Goal: Task Accomplishment & Management: Manage account settings

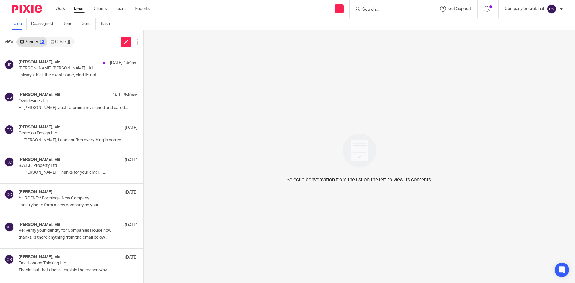
click at [33, 8] on img at bounding box center [27, 9] width 30 height 8
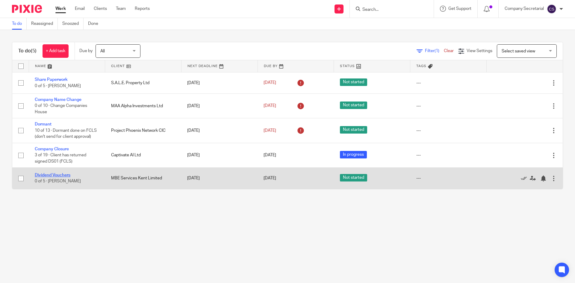
click at [62, 174] on link "Dividend Vouchers" at bounding box center [53, 175] width 36 height 4
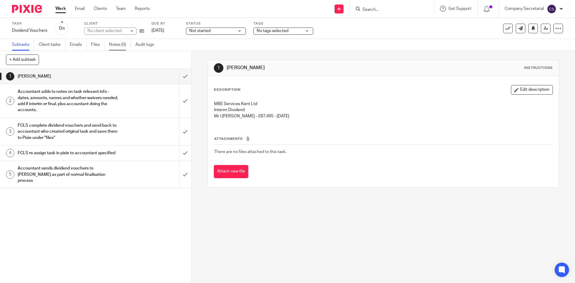
click at [122, 46] on link "Notes (0)" at bounding box center [120, 45] width 22 height 12
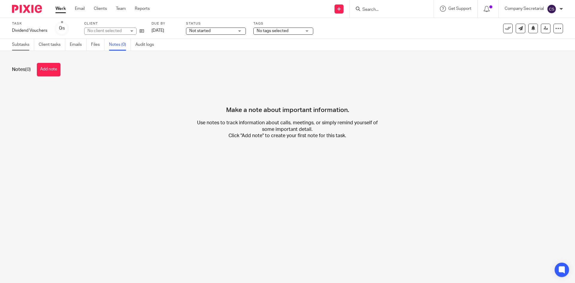
click at [26, 45] on link "Subtasks" at bounding box center [23, 45] width 22 height 12
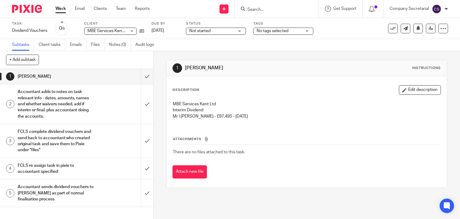
click at [133, 30] on div "MBE Services Kent Limited MBE Services Kent Limited" at bounding box center [110, 31] width 52 height 7
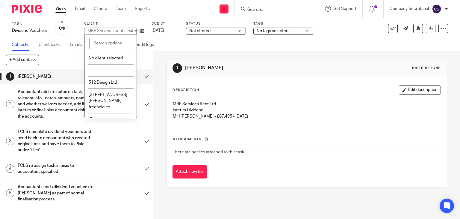
click at [253, 46] on div "Subtasks Client tasks Emails Files Notes (0) Audit logs" at bounding box center [230, 45] width 460 height 12
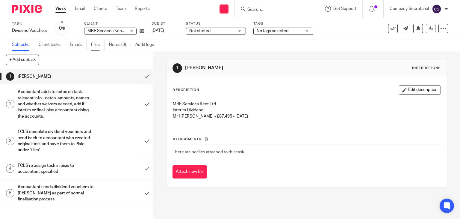
click at [93, 43] on link "Files" at bounding box center [97, 45] width 13 height 12
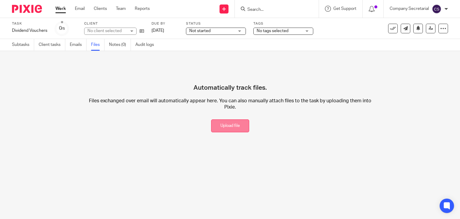
click at [231, 120] on button "Upload file" at bounding box center [230, 125] width 38 height 13
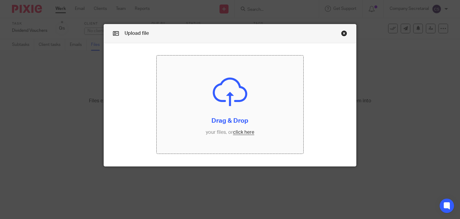
click at [244, 129] on input "file" at bounding box center [230, 104] width 147 height 98
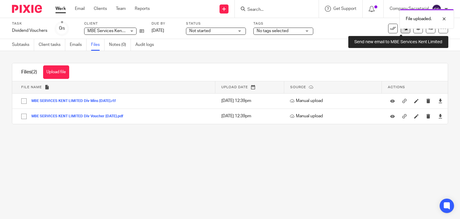
click at [404, 31] on link at bounding box center [406, 29] width 10 height 10
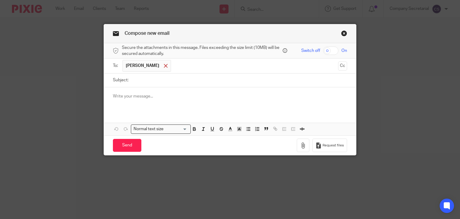
click at [164, 66] on span at bounding box center [166, 66] width 4 height 4
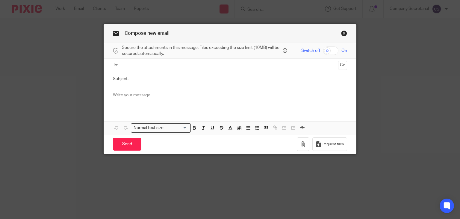
click at [162, 66] on input "text" at bounding box center [230, 65] width 212 height 7
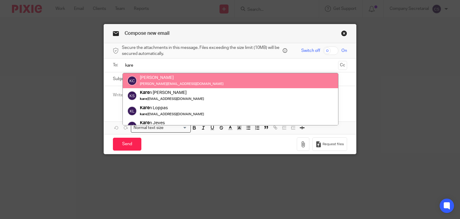
type input "kare"
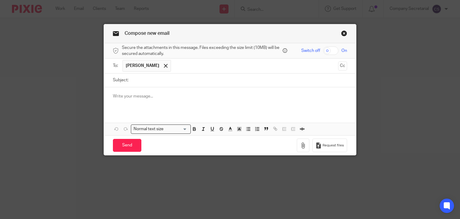
click at [145, 84] on input "Subject:" at bounding box center [239, 79] width 216 height 13
paste input "MBE SERVICES KENT LIMITED"
type input "MBE SERVICES KENT LIMITED Dividend"
click at [150, 94] on p at bounding box center [230, 96] width 234 height 6
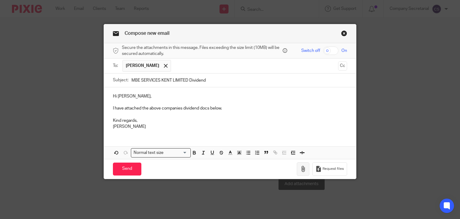
click at [303, 168] on icon "button" at bounding box center [303, 169] width 6 height 6
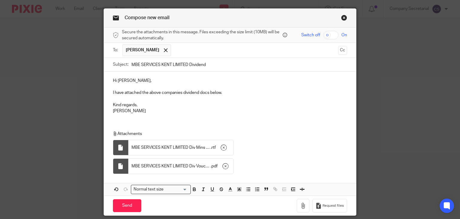
scroll to position [30, 0]
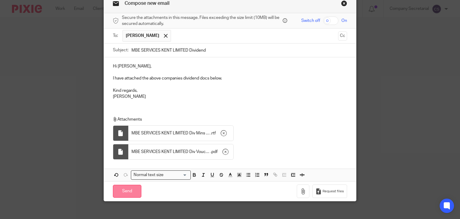
click at [134, 190] on input "Send" at bounding box center [127, 190] width 28 height 13
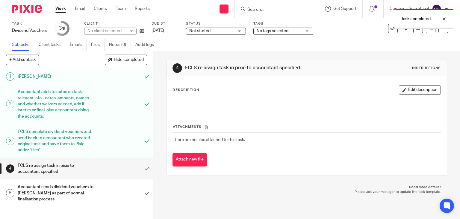
click at [141, 168] on input "submit" at bounding box center [76, 168] width 153 height 21
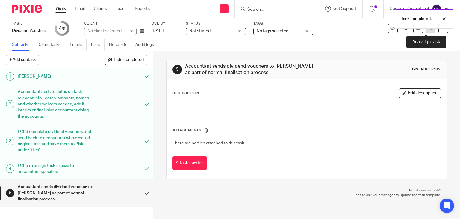
click at [426, 32] on link at bounding box center [431, 29] width 10 height 10
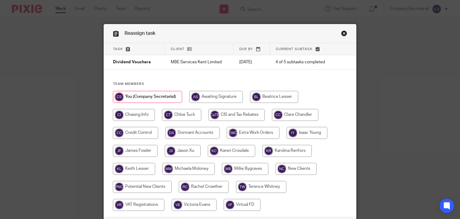
click at [234, 150] on input "radio" at bounding box center [231, 151] width 47 height 12
radio input "true"
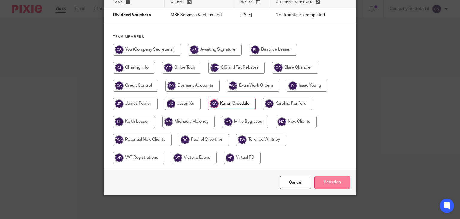
click at [339, 181] on input "Reassign" at bounding box center [332, 182] width 36 height 13
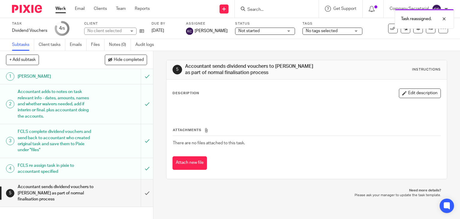
click at [32, 10] on img at bounding box center [27, 9] width 30 height 8
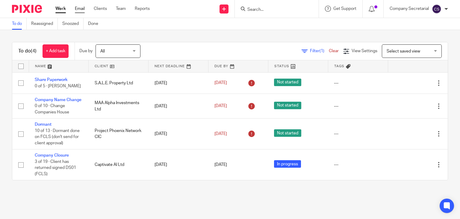
click at [80, 7] on link "Email" at bounding box center [80, 9] width 10 height 6
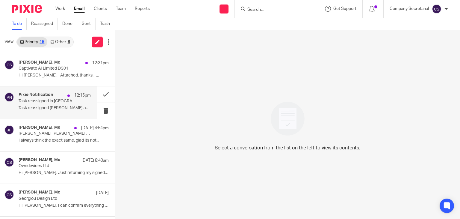
click at [59, 106] on p "Task reassigned Karen Crosdale assigned you..." at bounding box center [55, 107] width 72 height 5
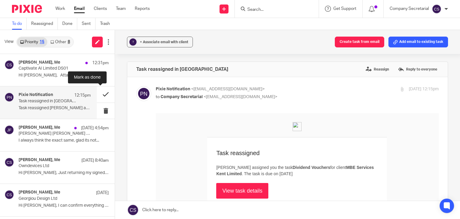
click at [99, 93] on button at bounding box center [106, 94] width 18 height 16
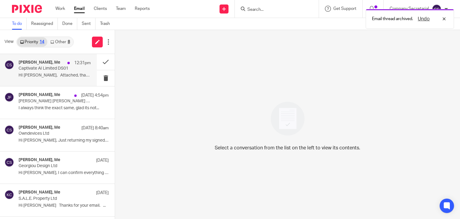
click at [53, 67] on p "Captivate AI Limited DS01" at bounding box center [48, 68] width 58 height 5
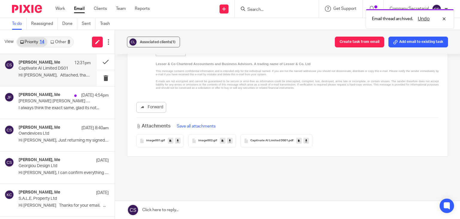
scroll to position [301, 0]
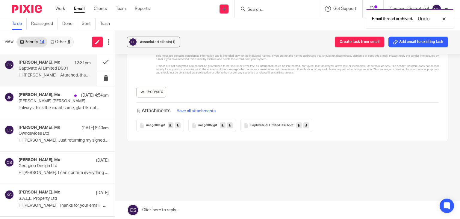
click at [305, 125] on icon at bounding box center [306, 125] width 2 height 4
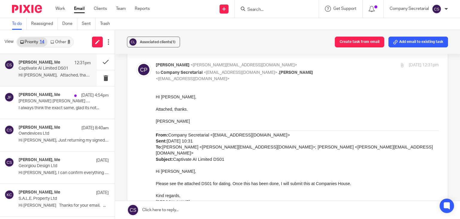
scroll to position [62, 0]
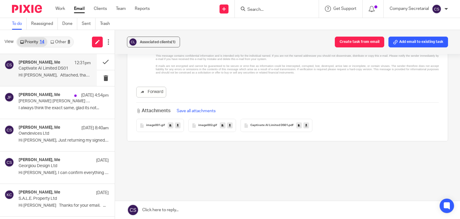
click at [234, 207] on link at bounding box center [287, 210] width 345 height 18
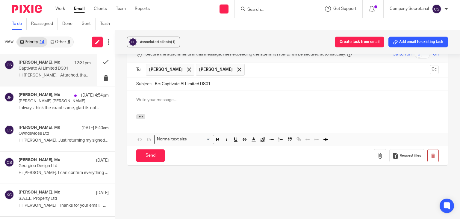
scroll to position [0, 0]
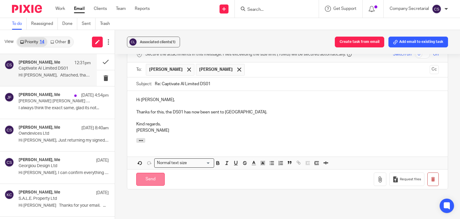
click at [157, 177] on input "Send" at bounding box center [150, 178] width 28 height 13
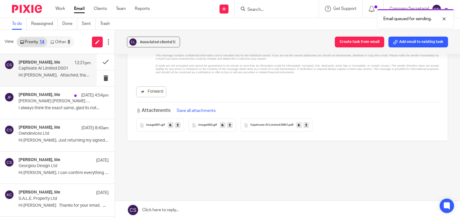
scroll to position [301, 0]
click at [97, 60] on button at bounding box center [106, 62] width 18 height 16
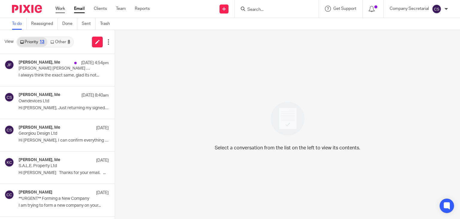
click at [63, 8] on link "Work" at bounding box center [60, 9] width 10 height 6
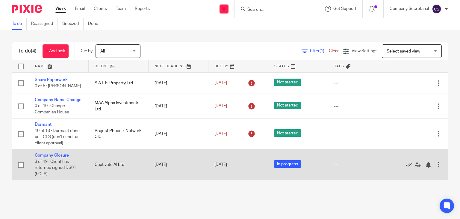
click at [58, 157] on link "Company Closure" at bounding box center [52, 155] width 34 height 4
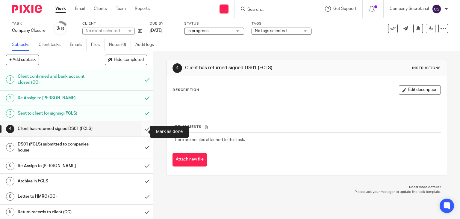
click at [141, 130] on input "submit" at bounding box center [76, 128] width 153 height 15
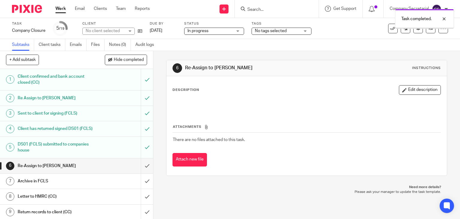
click at [140, 170] on input "submit" at bounding box center [76, 165] width 153 height 15
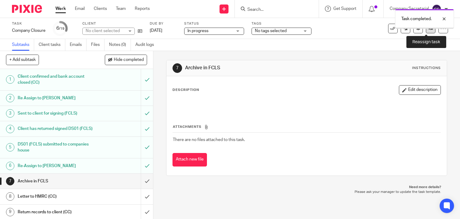
click at [426, 31] on link at bounding box center [431, 29] width 10 height 10
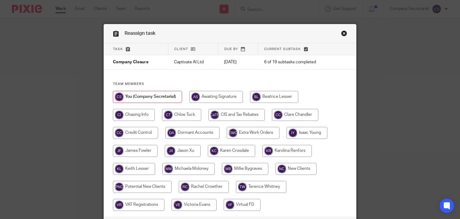
click at [139, 165] on input "radio" at bounding box center [134, 169] width 42 height 12
radio input "true"
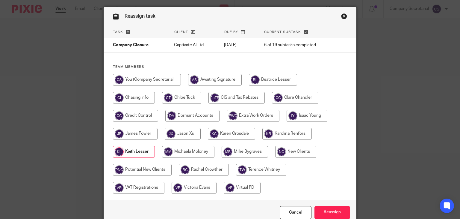
scroll to position [47, 0]
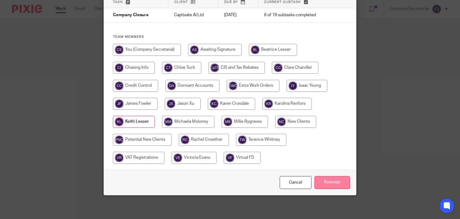
click at [344, 181] on input "Reassign" at bounding box center [332, 182] width 36 height 13
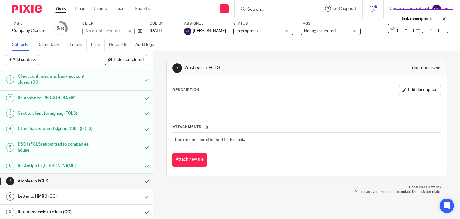
click at [28, 10] on img at bounding box center [27, 9] width 30 height 8
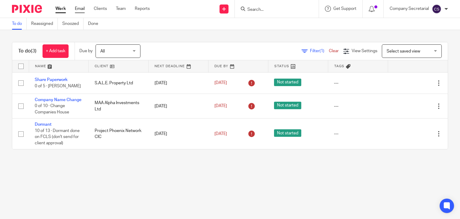
click at [84, 10] on link "Email" at bounding box center [80, 9] width 10 height 6
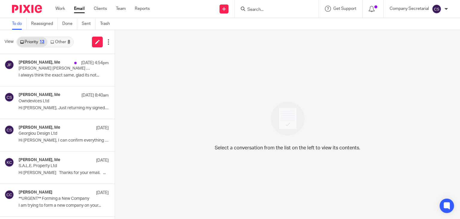
click at [62, 42] on link "Other 8" at bounding box center [59, 42] width 25 height 10
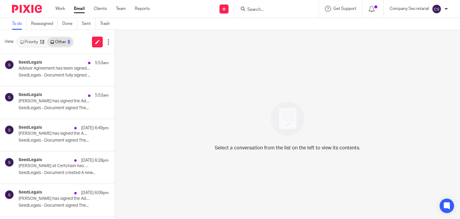
click at [34, 39] on link "Priority 13" at bounding box center [32, 42] width 30 height 10
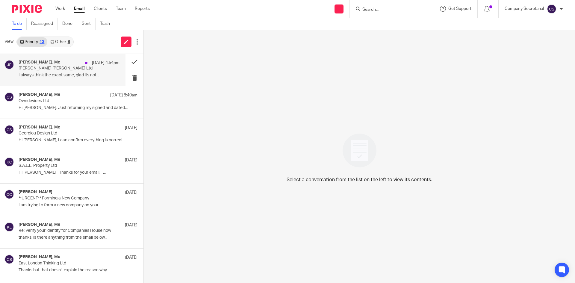
click at [92, 64] on p "[DATE] 4:54pm" at bounding box center [106, 63] width 28 height 6
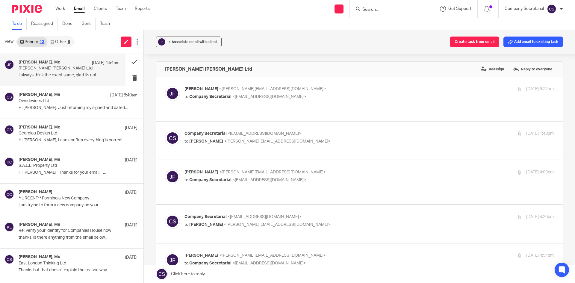
click at [329, 90] on p "[PERSON_NAME] <[PERSON_NAME][EMAIL_ADDRESS][DOMAIN_NAME]>" at bounding box center [307, 89] width 246 height 6
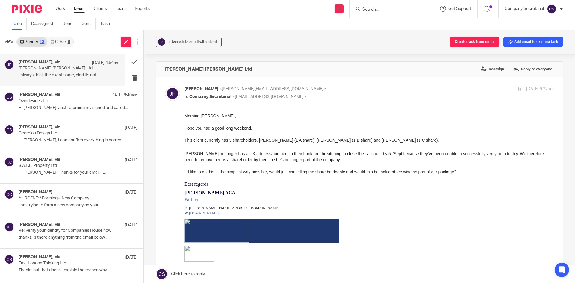
click at [342, 90] on p "[PERSON_NAME] <[PERSON_NAME][EMAIL_ADDRESS][DOMAIN_NAME]>" at bounding box center [307, 89] width 246 height 6
checkbox input "false"
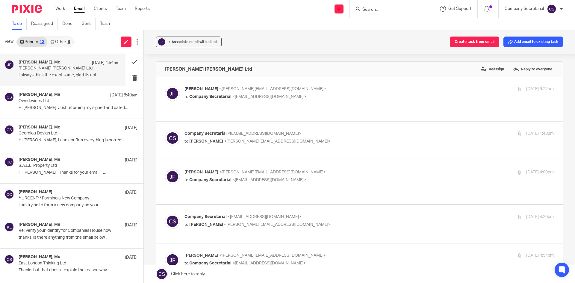
click at [330, 131] on p "Company Secretarial <[EMAIL_ADDRESS][DOMAIN_NAME]>" at bounding box center [307, 134] width 246 height 6
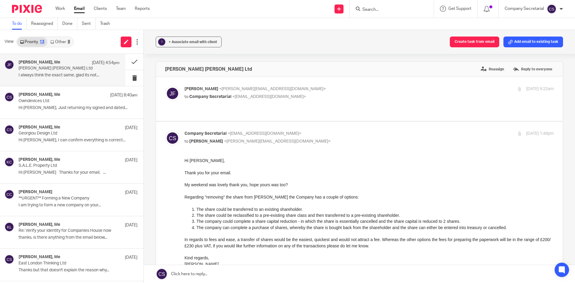
scroll to position [30, 0]
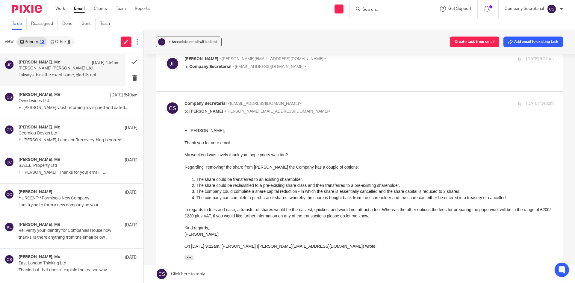
click at [339, 101] on p "Company Secretarial <[EMAIL_ADDRESS][DOMAIN_NAME]>" at bounding box center [307, 104] width 246 height 6
checkbox input "false"
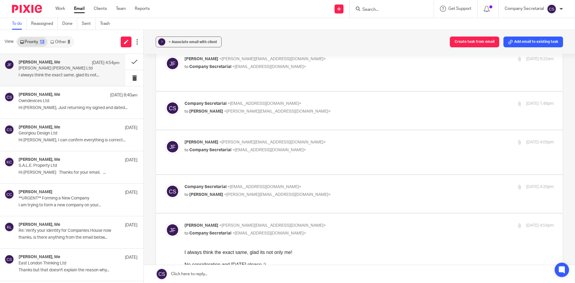
click at [337, 139] on p "[PERSON_NAME] <[PERSON_NAME][EMAIL_ADDRESS][DOMAIN_NAME]>" at bounding box center [307, 142] width 246 height 6
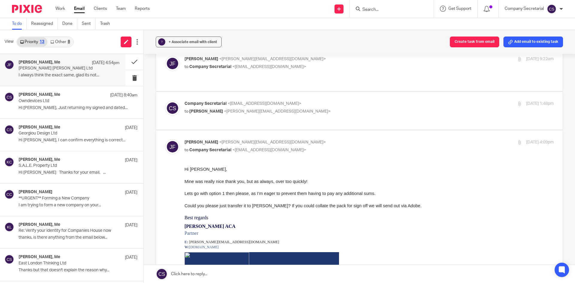
scroll to position [0, 0]
click at [341, 139] on p "James Fowler <james@lesserandco.com>" at bounding box center [307, 142] width 246 height 6
checkbox input "false"
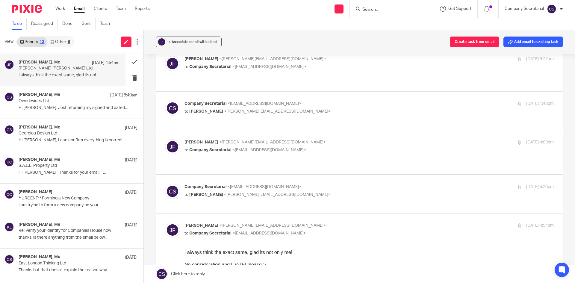
click at [345, 184] on p "Company Secretarial <company.secretarial@lesserandco.com>" at bounding box center [307, 187] width 246 height 6
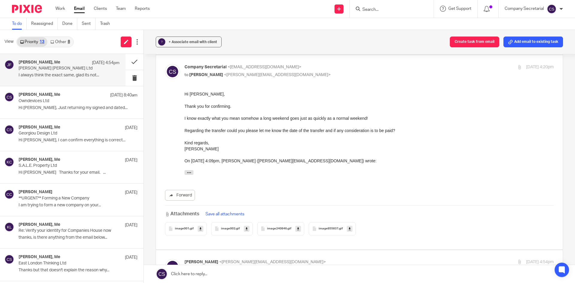
scroll to position [120, 0]
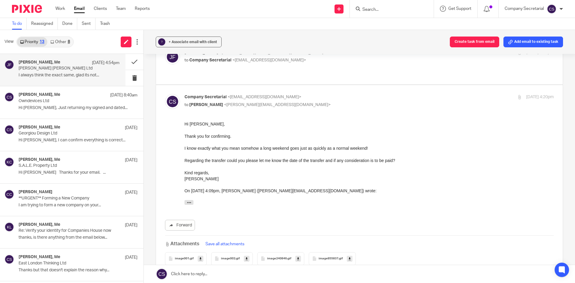
click at [343, 94] on p "Company Secretarial <company.secretarial@lesserandco.com>" at bounding box center [307, 97] width 246 height 6
checkbox input "false"
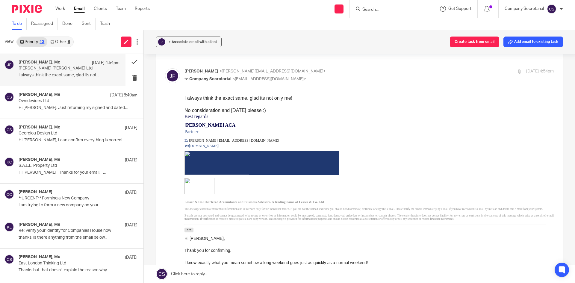
scroll to position [150, 0]
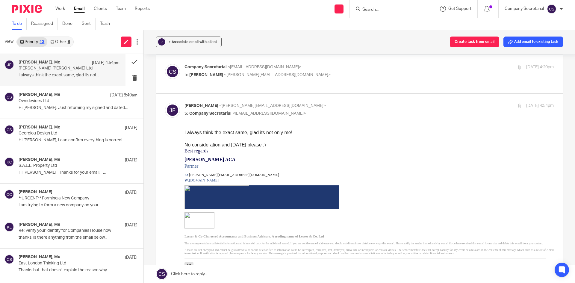
click at [36, 8] on img at bounding box center [27, 9] width 30 height 8
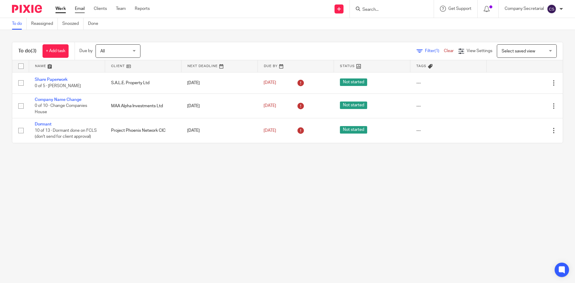
click at [80, 7] on link "Email" at bounding box center [80, 9] width 10 height 6
